Goal: Task Accomplishment & Management: Manage account settings

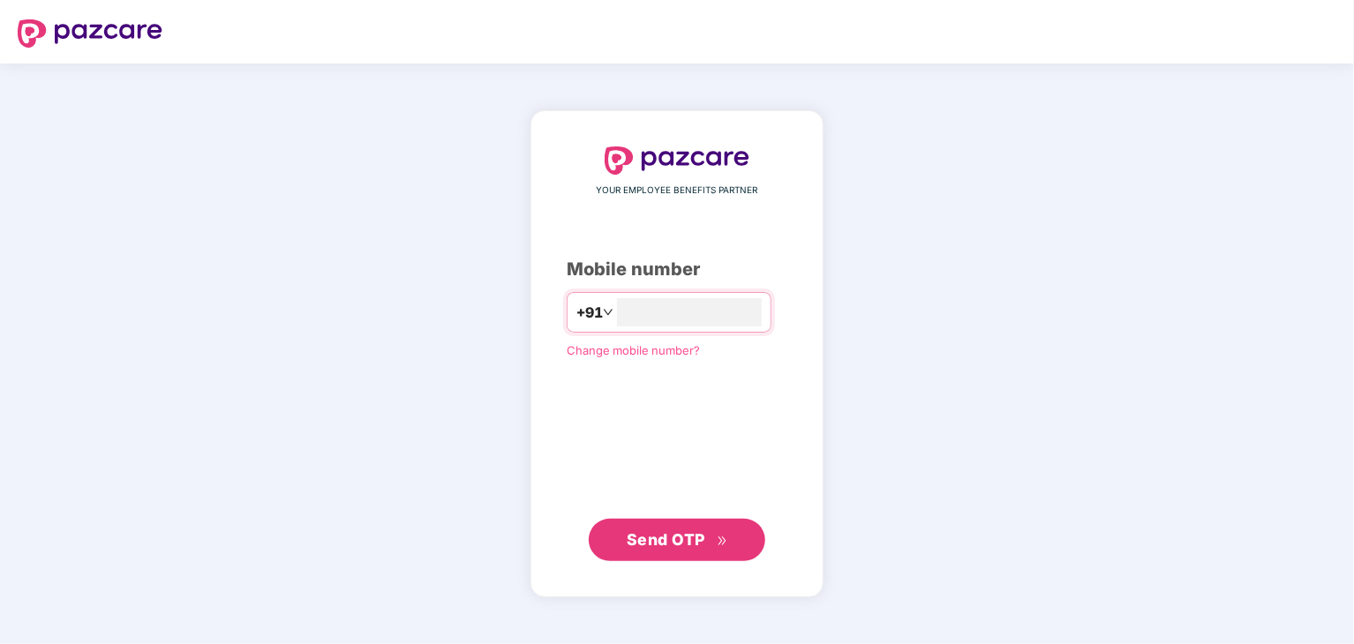
type input "**********"
click at [653, 540] on span "Send OTP" at bounding box center [666, 539] width 79 height 19
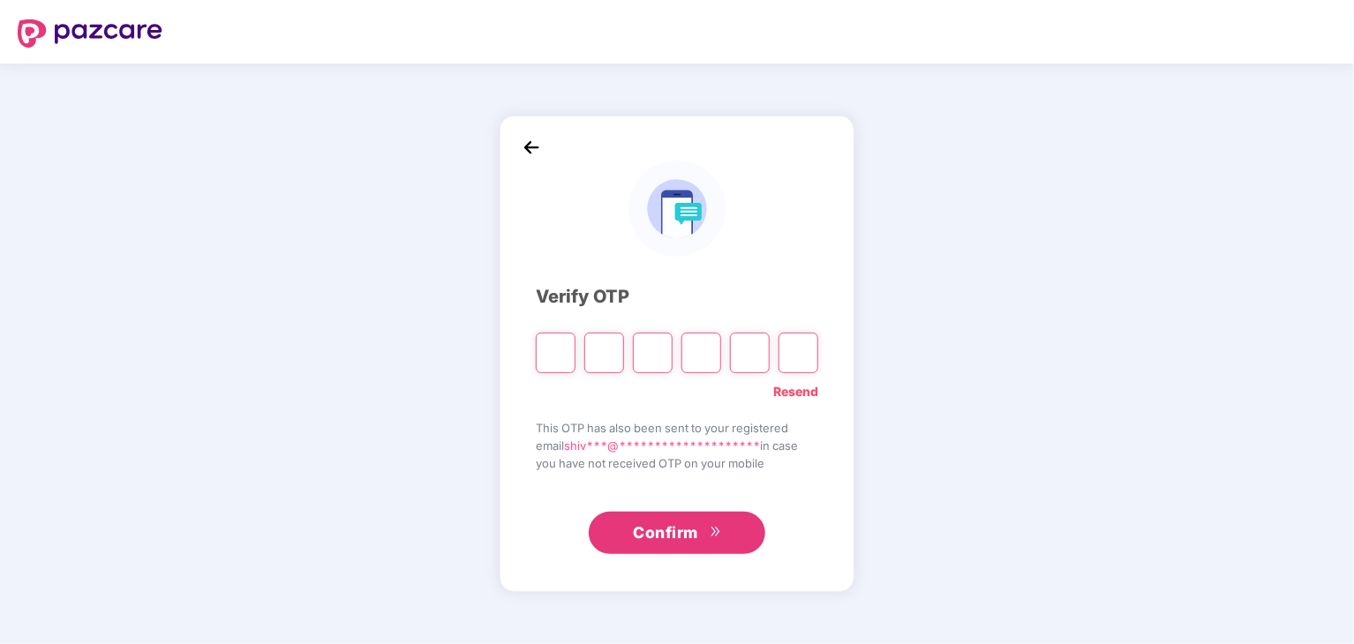
type input "*"
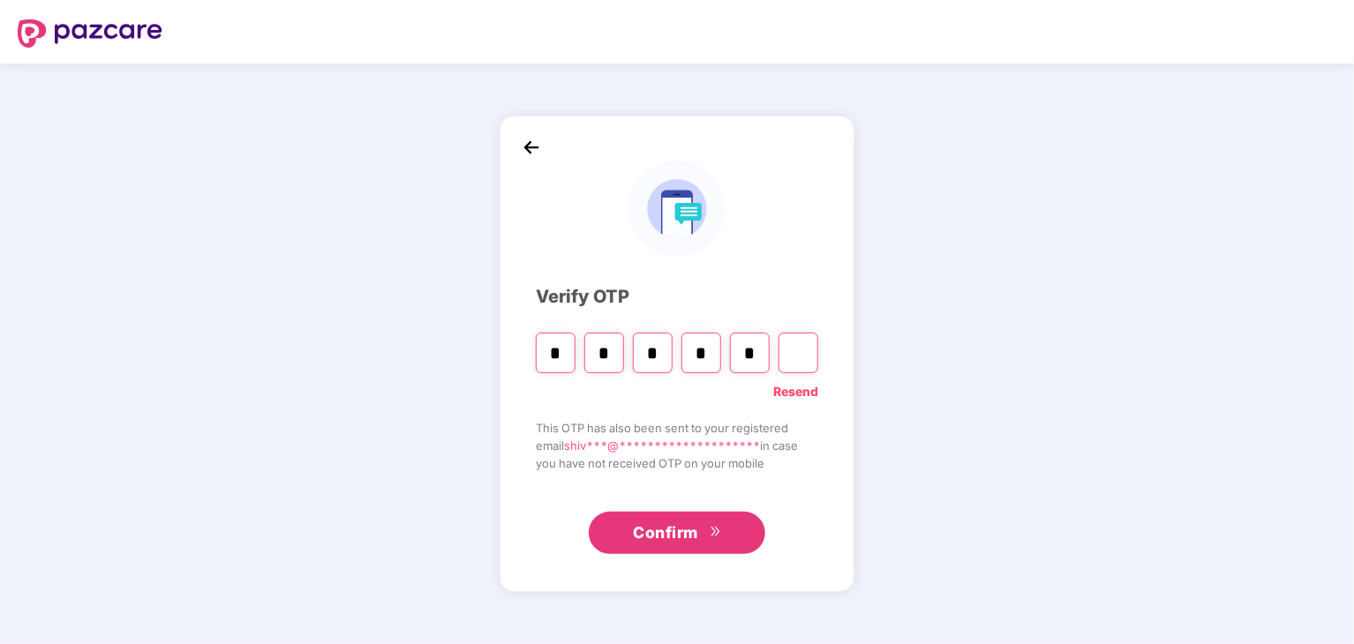
type input "*"
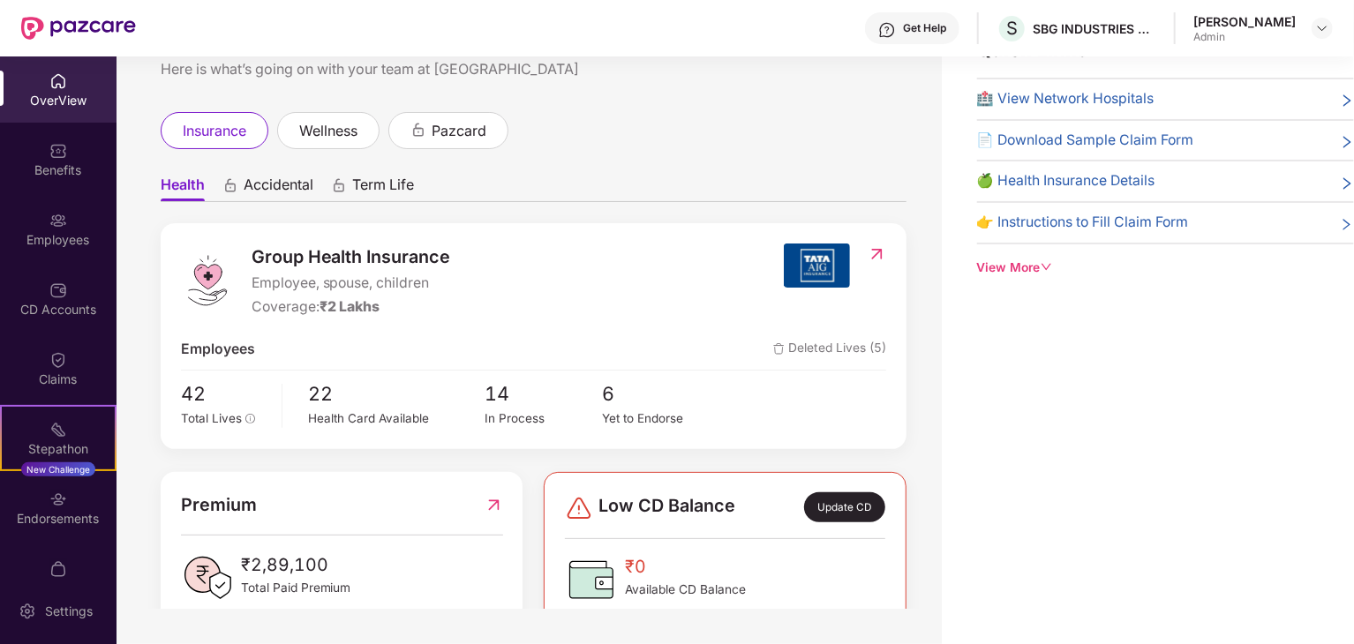
click at [833, 506] on div "Update CD" at bounding box center [844, 508] width 81 height 30
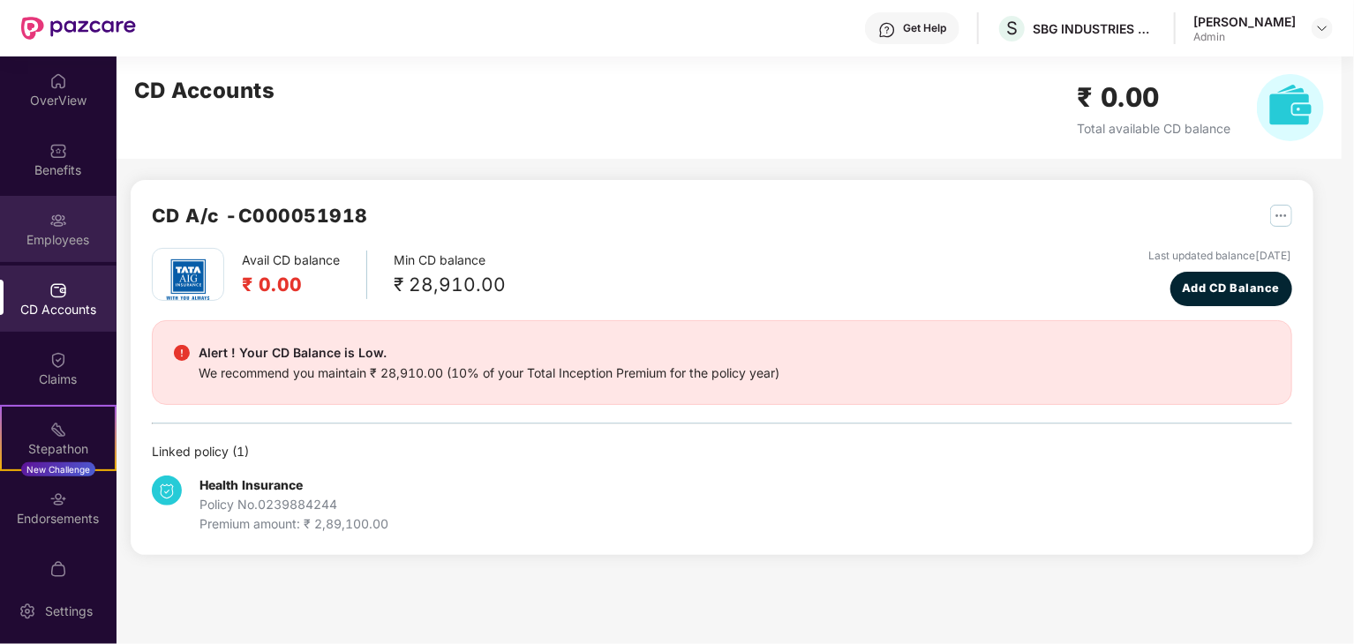
click at [42, 216] on div "Employees" at bounding box center [58, 229] width 117 height 66
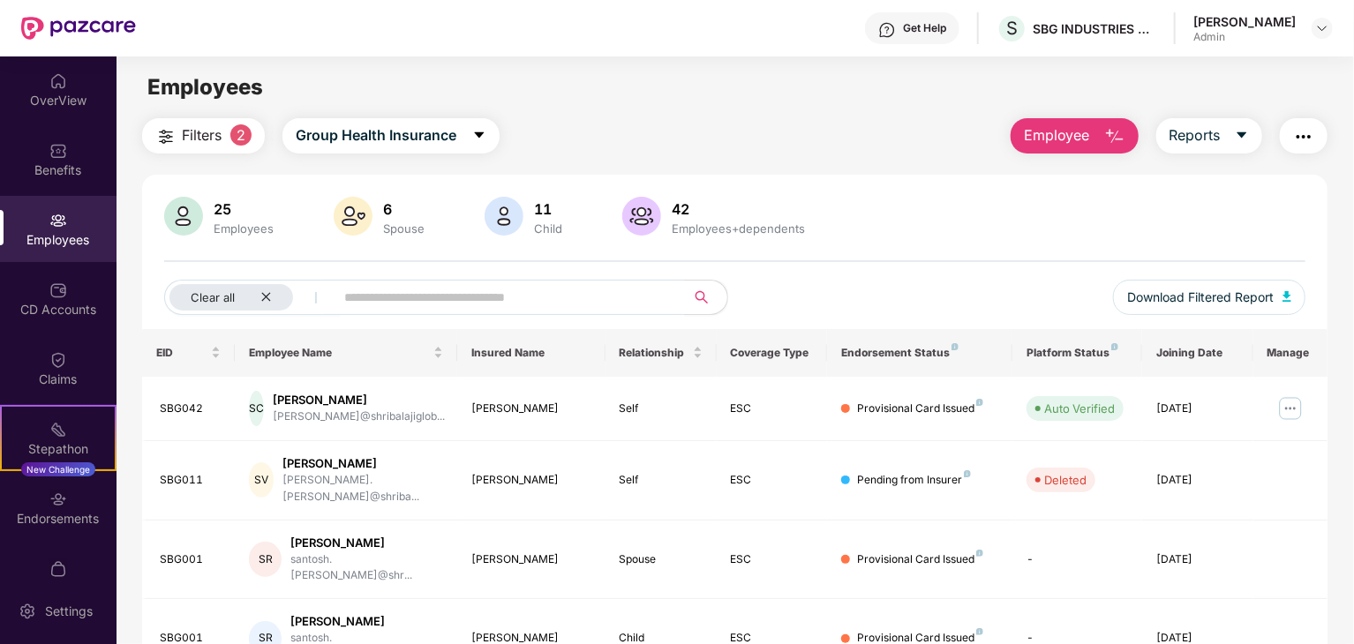
click at [884, 347] on div "Endorsement Status" at bounding box center [919, 353] width 157 height 14
click at [912, 358] on div "Endorsement Status" at bounding box center [919, 353] width 157 height 14
click at [712, 223] on div "Employees+dependents" at bounding box center [738, 229] width 140 height 14
click at [1216, 132] on span "Reports" at bounding box center [1195, 135] width 51 height 22
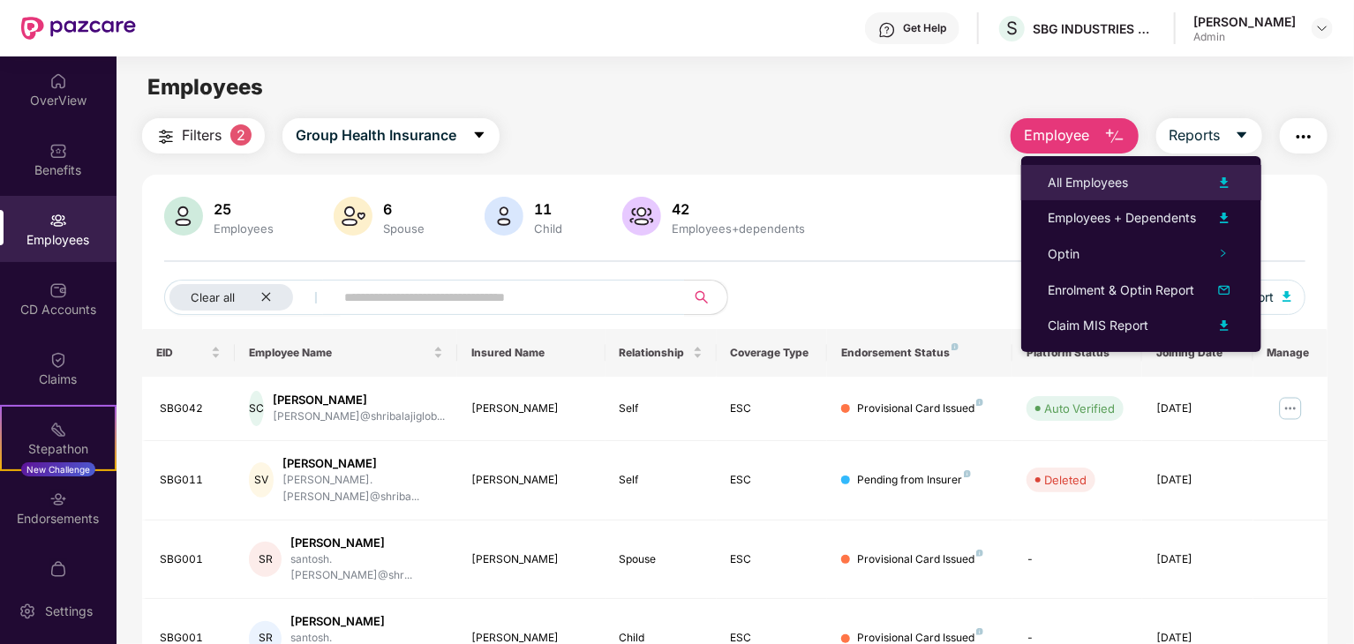
click at [1118, 178] on div "All Employees" at bounding box center [1088, 182] width 80 height 19
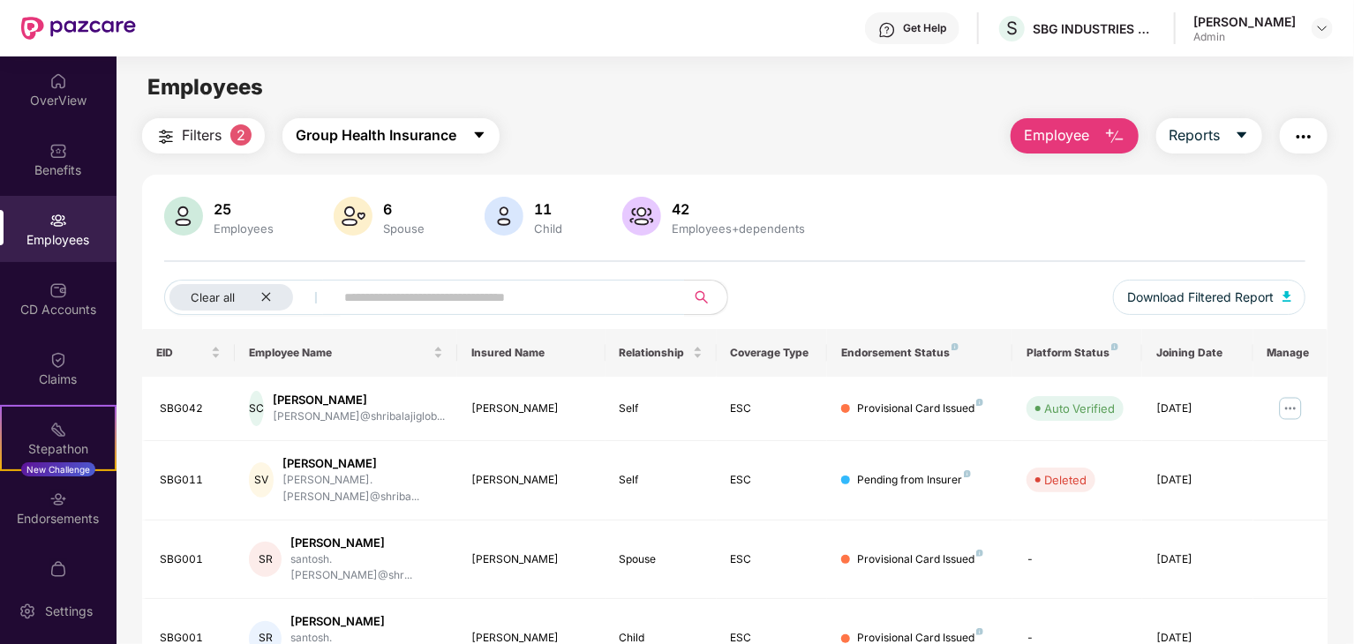
click at [411, 139] on span "Group Health Insurance" at bounding box center [376, 135] width 161 height 22
click at [772, 25] on div "Get Help S SBG INDUSTRIES PRIVATE LIMITED [PERSON_NAME] Admin" at bounding box center [734, 28] width 1197 height 56
click at [1035, 17] on div "S SBG INDUSTRIES PRIVATE LIMITED" at bounding box center [1077, 28] width 160 height 31
click at [1059, 34] on div "SBG INDUSTRIES PRIVATE LIMITED" at bounding box center [1095, 28] width 124 height 17
click at [1216, 128] on span "Reports" at bounding box center [1195, 135] width 51 height 22
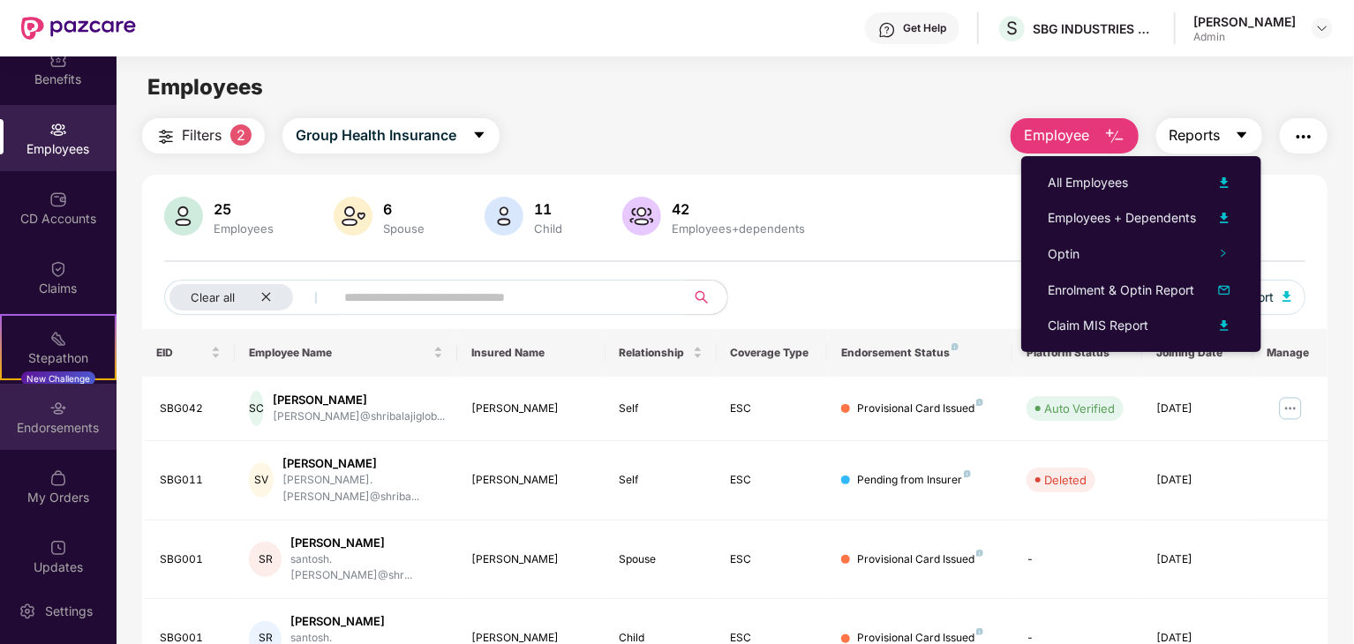
scroll to position [95, 0]
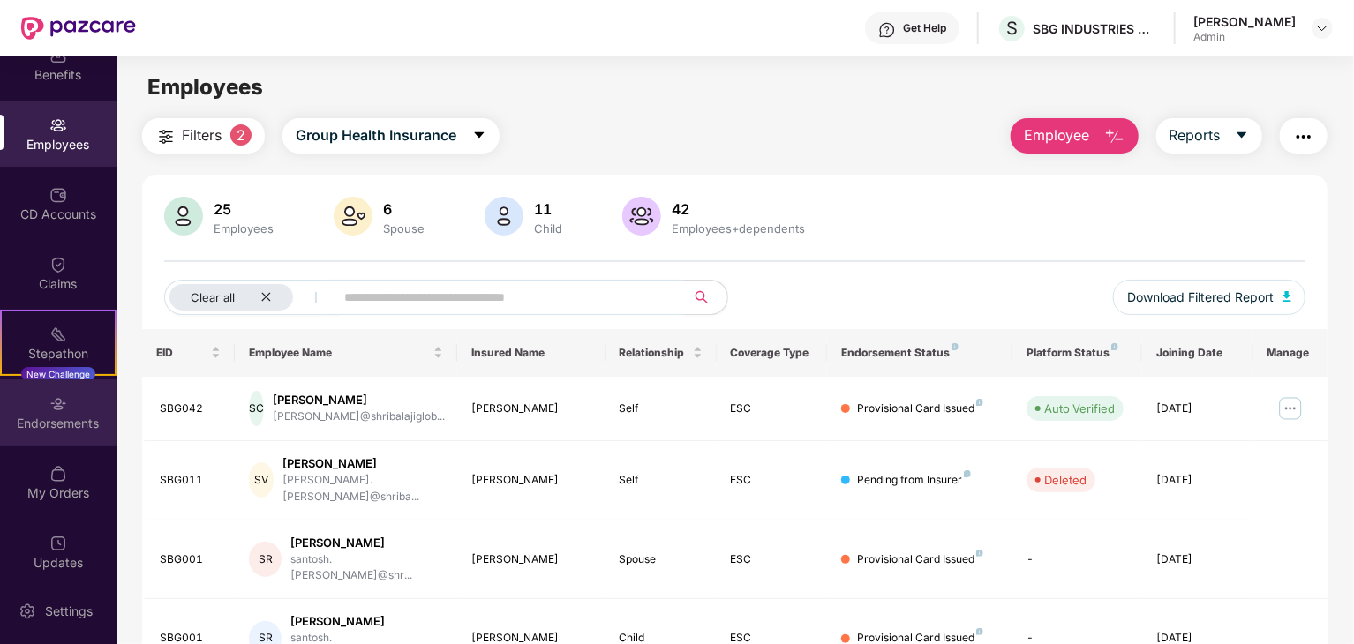
click at [45, 423] on div "Endorsements" at bounding box center [58, 424] width 117 height 18
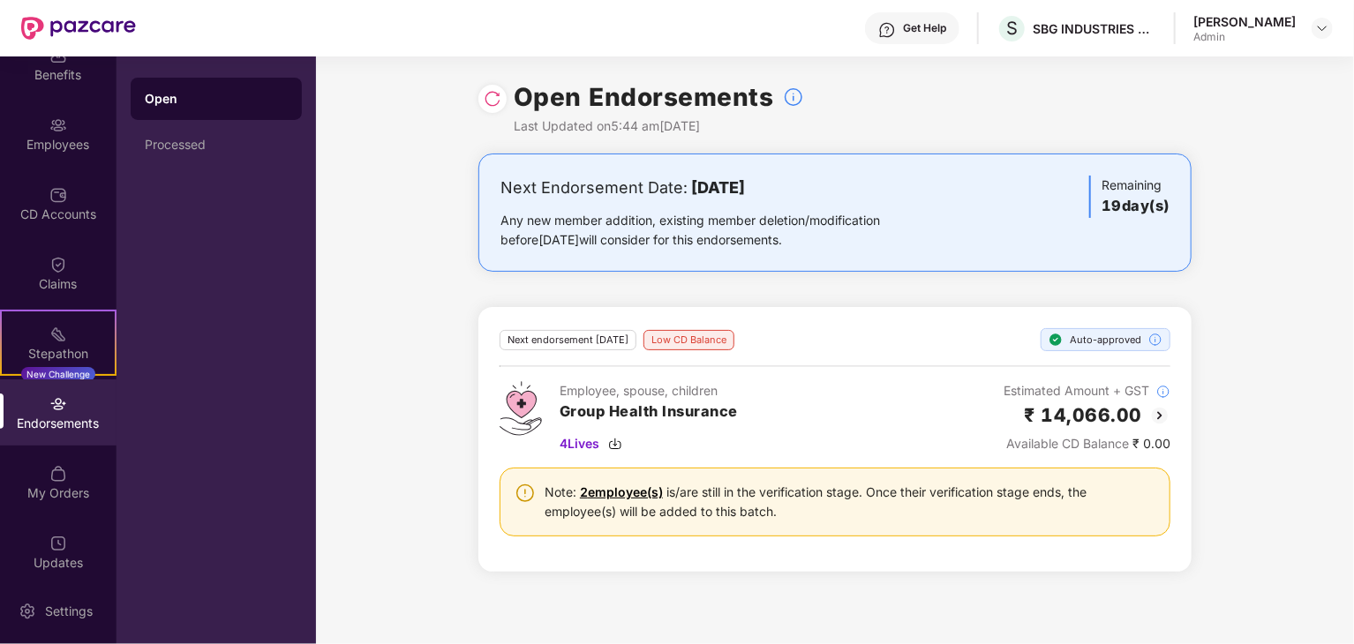
click at [809, 222] on div "Any new member addition, existing member deletion/modification before [DATE] wi…" at bounding box center [718, 230] width 435 height 39
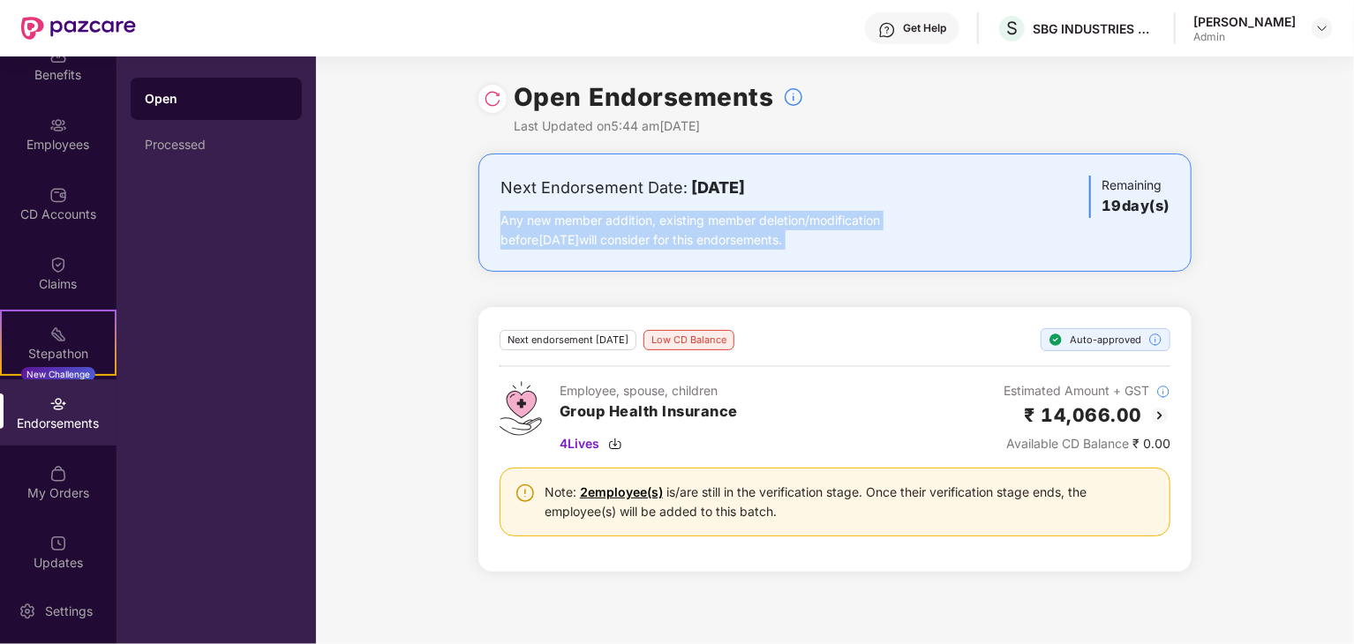
click at [809, 222] on div "Any new member addition, existing member deletion/modification before [DATE] wi…" at bounding box center [718, 230] width 435 height 39
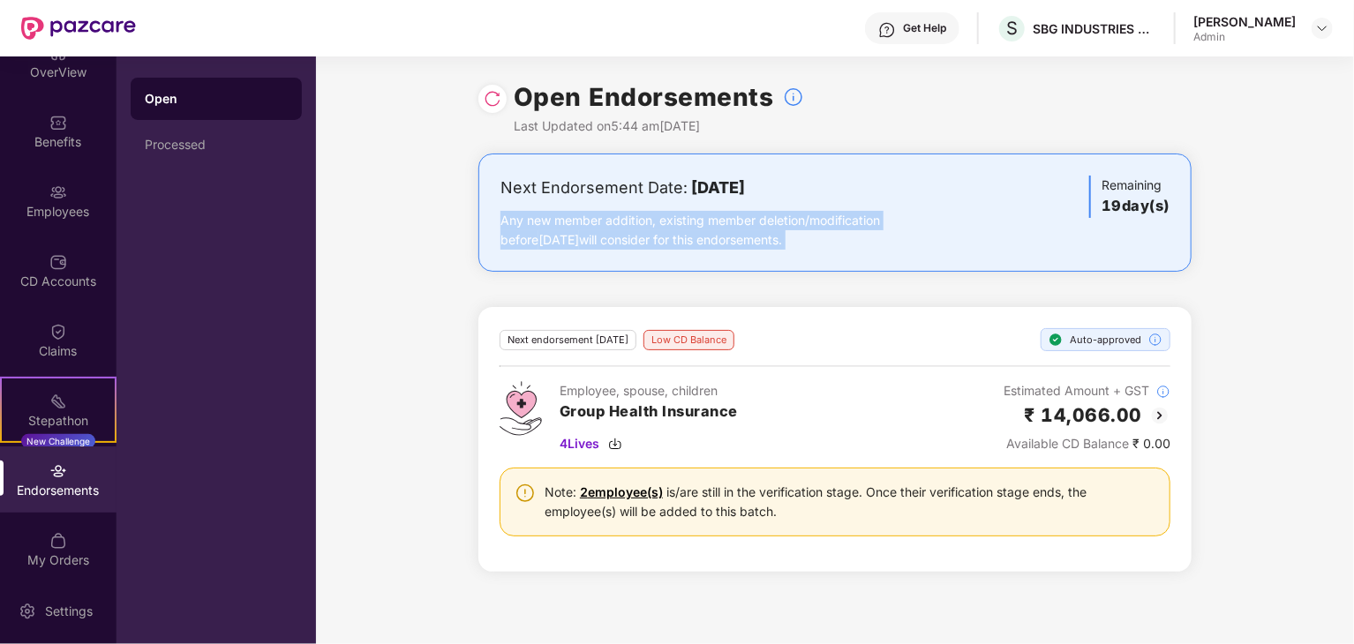
scroll to position [23, 0]
